Goal: Task Accomplishment & Management: Manage account settings

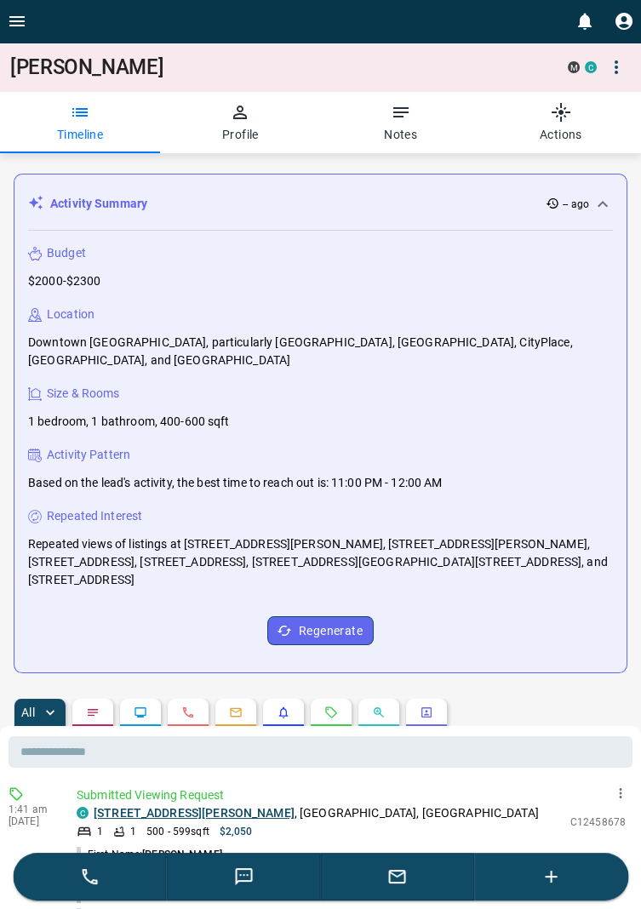
click at [29, 19] on button "Open drawer" at bounding box center [17, 21] width 34 height 43
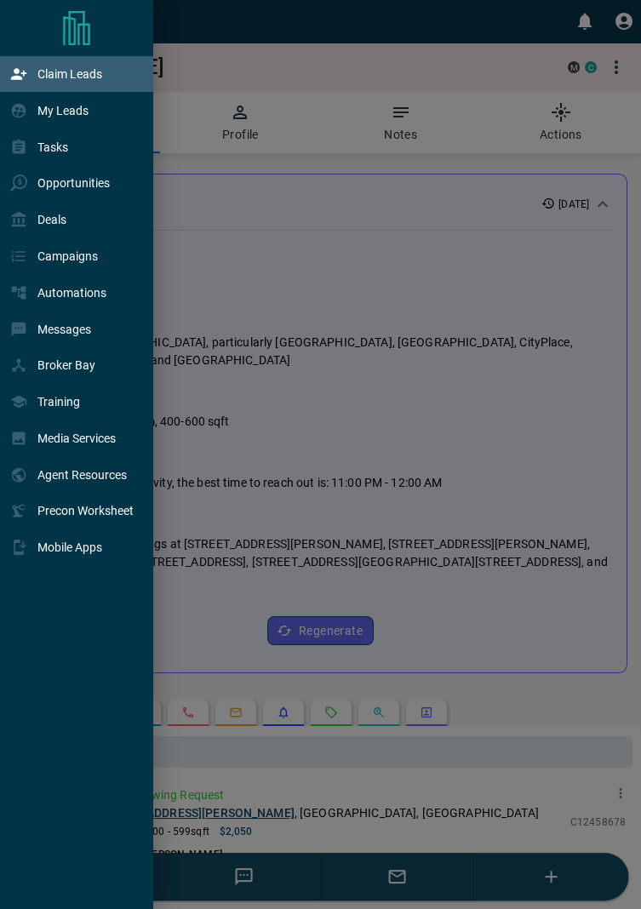
click at [85, 68] on p "Claim Leads" at bounding box center [69, 74] width 65 height 14
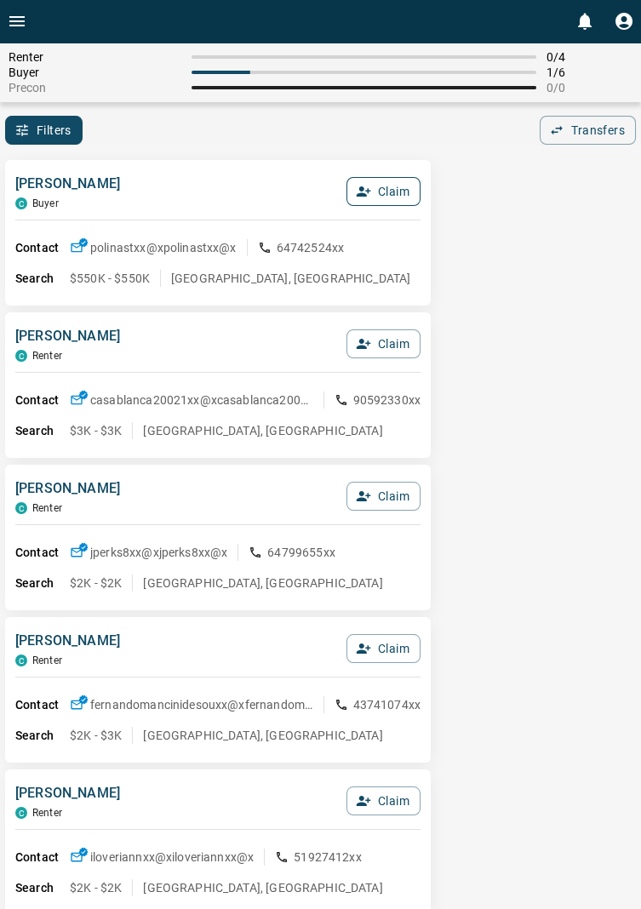
click at [394, 191] on button "Claim" at bounding box center [383, 191] width 74 height 29
click at [384, 189] on button "Confirm Claim" at bounding box center [360, 191] width 122 height 29
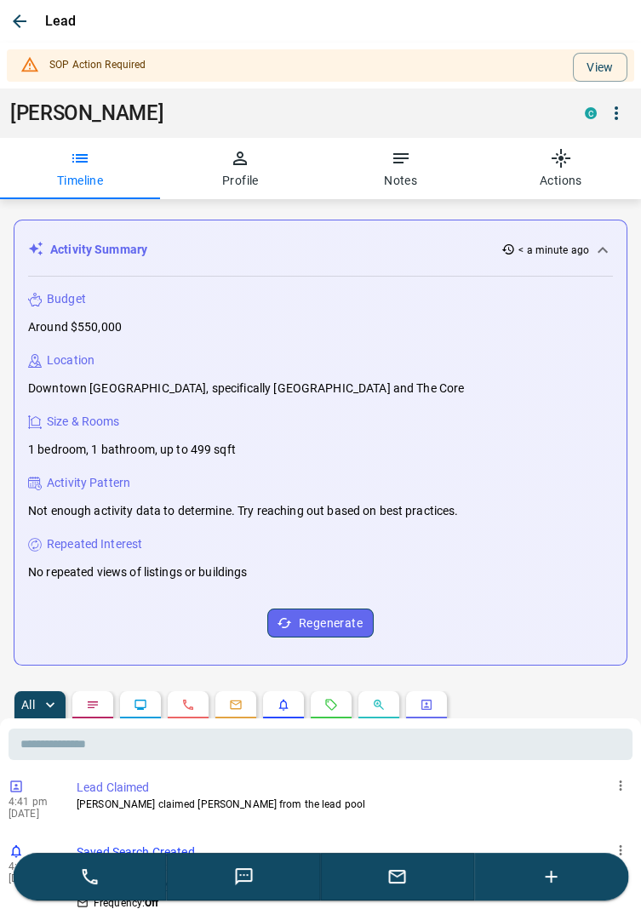
click at [233, 169] on button "Profile" at bounding box center [240, 168] width 160 height 61
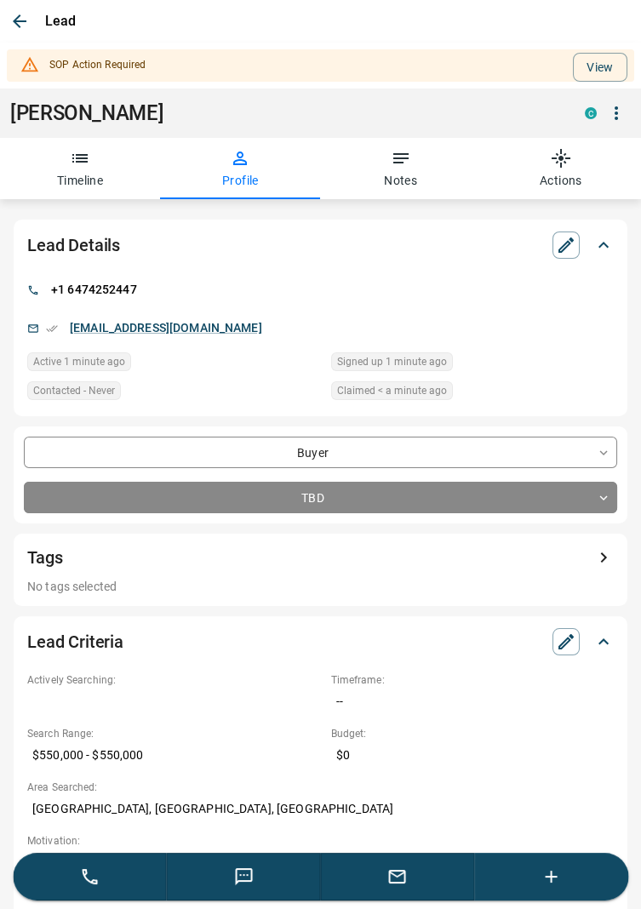
click at [406, 167] on icon "button" at bounding box center [401, 158] width 20 height 20
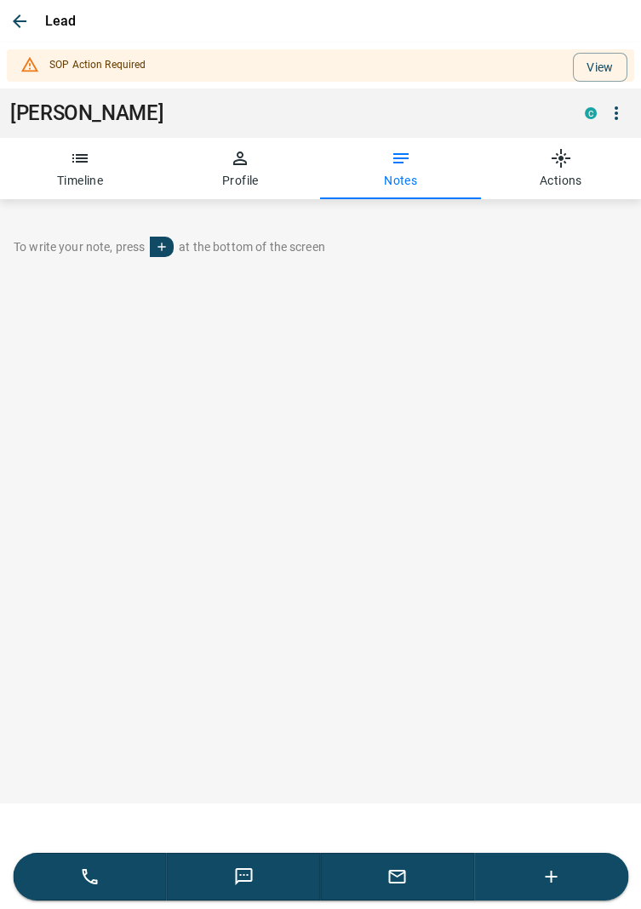
click at [90, 163] on button "Timeline" at bounding box center [80, 168] width 160 height 61
